Goal: Complete application form: Complete application form

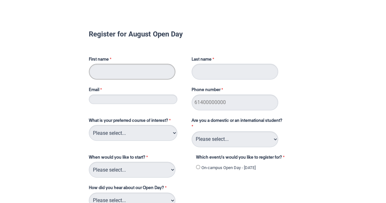
click at [126, 73] on input "First name" at bounding box center [132, 72] width 87 height 16
type input "Grace"
type input "Sarnyai"
type input "[EMAIL_ADDRESS][DOMAIN_NAME]"
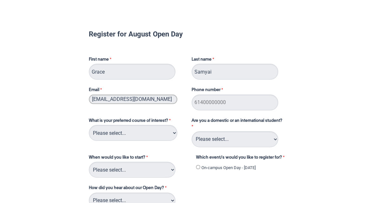
type input "0415792711"
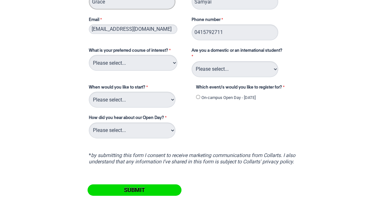
scroll to position [73, 0]
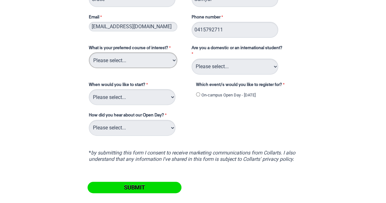
click at [149, 57] on select "Please select... 2D Animation Acting Audio Engineering Circus Arts Comedy Digit…" at bounding box center [133, 60] width 88 height 16
select select "tfa_110"
click at [89, 52] on select "Please select... 2D Animation Acting Audio Engineering Circus Arts Comedy Digit…" at bounding box center [133, 60] width 88 height 16
click at [215, 66] on select "Please select... Domestic Student International Student" at bounding box center [234, 67] width 87 height 16
select select "tfa_126"
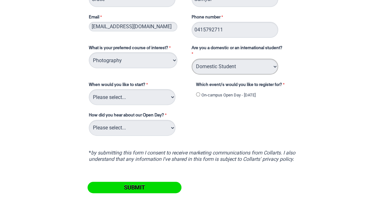
click at [191, 59] on select "Please select... Domestic Student International Student" at bounding box center [234, 67] width 87 height 16
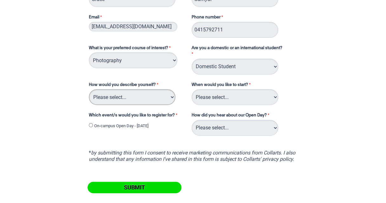
click at [155, 100] on select "Please select... I've completed Year 12 I'm looking for a career change I'm alr…" at bounding box center [132, 97] width 87 height 16
select select "tfa_69"
click at [89, 89] on select "Please select... I've completed Year 12 I'm looking for a career change I'm alr…" at bounding box center [132, 97] width 87 height 16
click at [214, 93] on select "Please select... Trimester 3 2025, starting [DATE] Trimester 1 2026, starting […" at bounding box center [234, 97] width 87 height 16
select select "tfa_234"
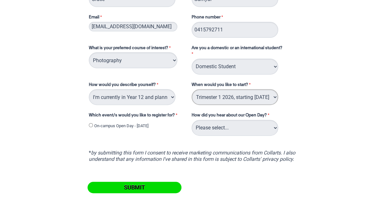
click at [191, 89] on select "Please select... Trimester 3 2025, starting [DATE] Trimester 1 2026, starting […" at bounding box center [234, 97] width 87 height 16
click at [215, 129] on select "Please select... Career Advisor Career Expo Collarts Newsletter/Email Collarts …" at bounding box center [234, 128] width 87 height 16
select select "tfa_148"
click at [191, 120] on select "Please select... Career Advisor Career Expo Collarts Newsletter/Email Collarts …" at bounding box center [234, 128] width 87 height 16
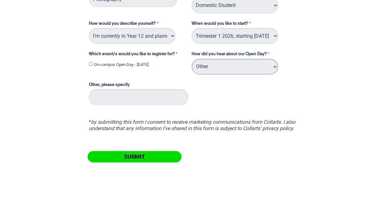
scroll to position [140, 0]
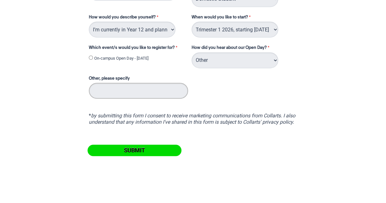
click at [136, 90] on input "Other, please specify" at bounding box center [138, 91] width 99 height 16
type input "I looked for it myself"
click at [123, 150] on input "Submit" at bounding box center [134, 149] width 94 height 11
click at [90, 58] on input "On-campus Open Day - [DATE]" at bounding box center [91, 57] width 4 height 4
radio input "true"
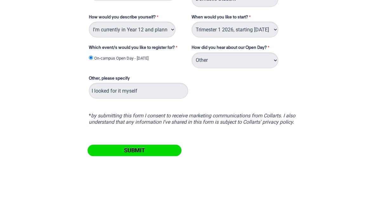
click at [140, 149] on input "Submit" at bounding box center [134, 149] width 94 height 11
